Goal: Transaction & Acquisition: Subscribe to service/newsletter

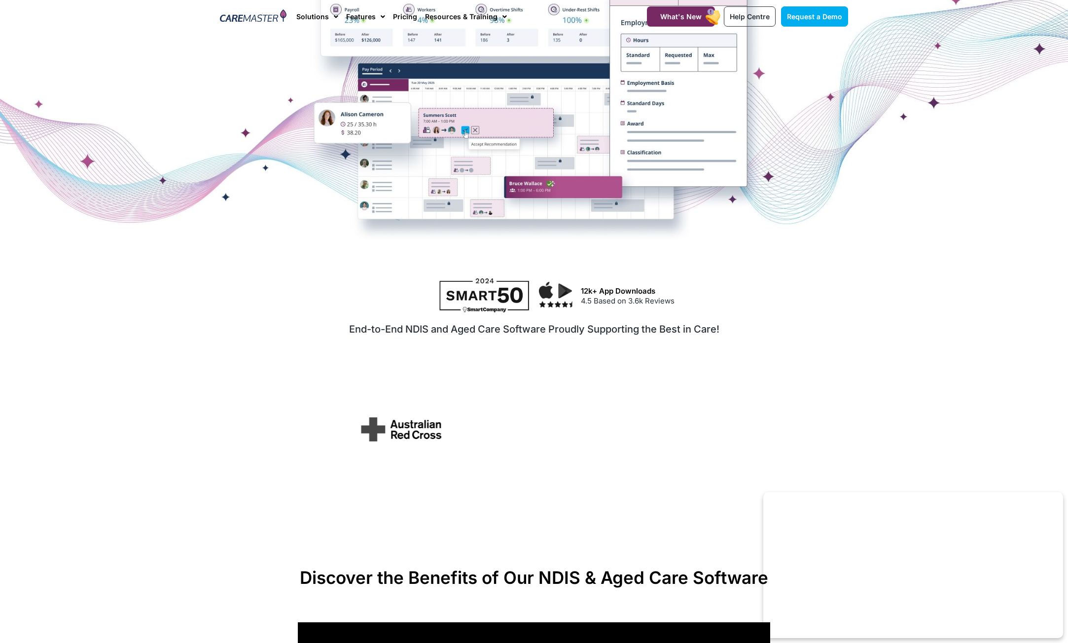
scroll to position [345, 0]
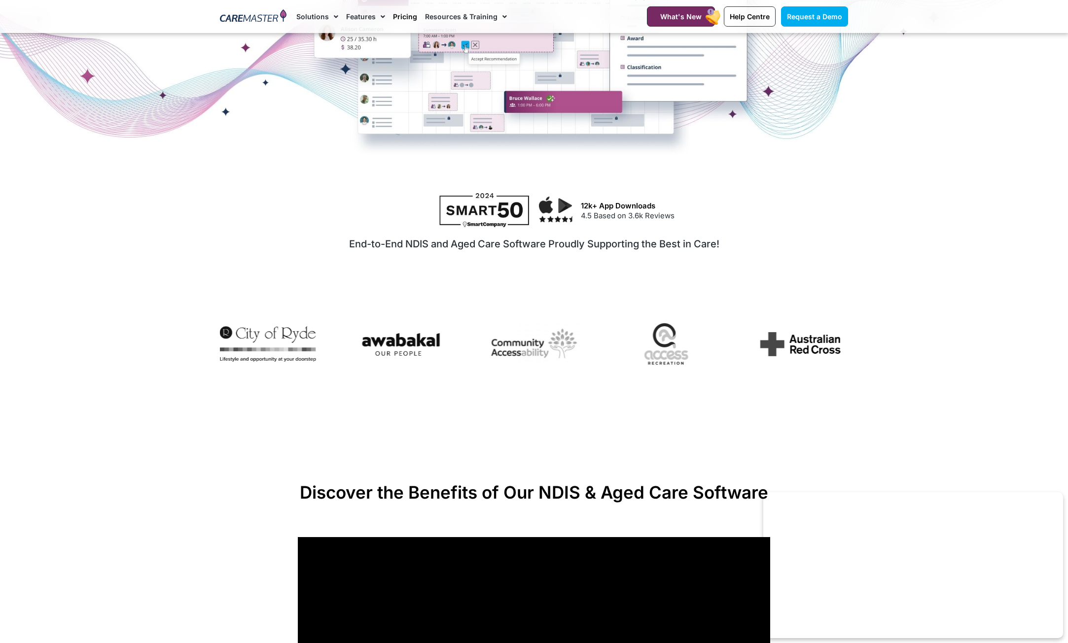
click at [400, 19] on link "Pricing" at bounding box center [405, 16] width 24 height 33
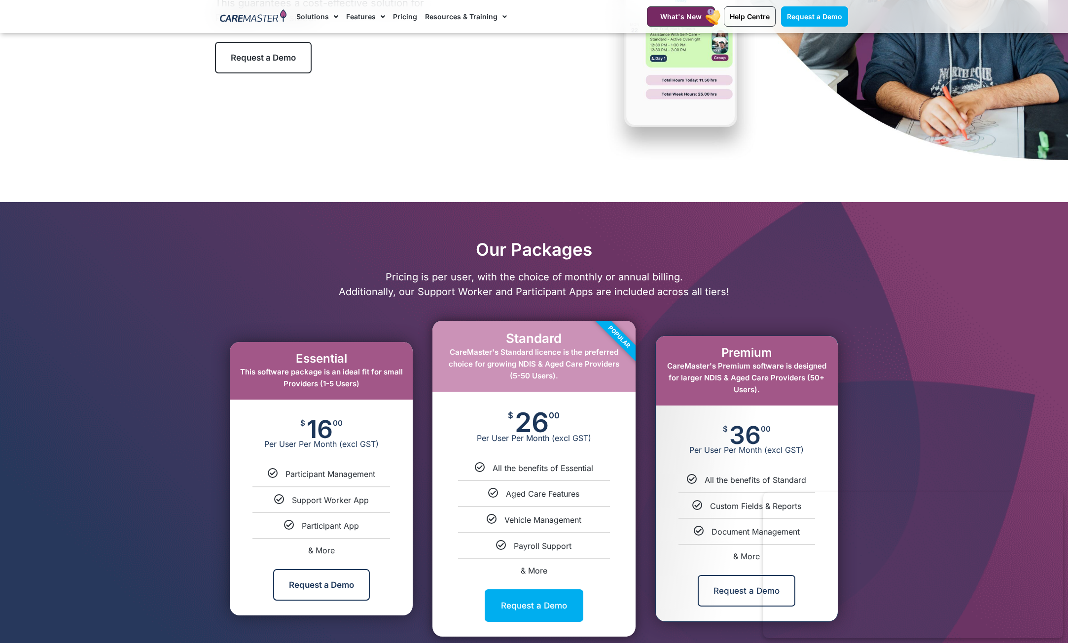
scroll to position [49, 0]
